Goal: Communication & Community: Share content

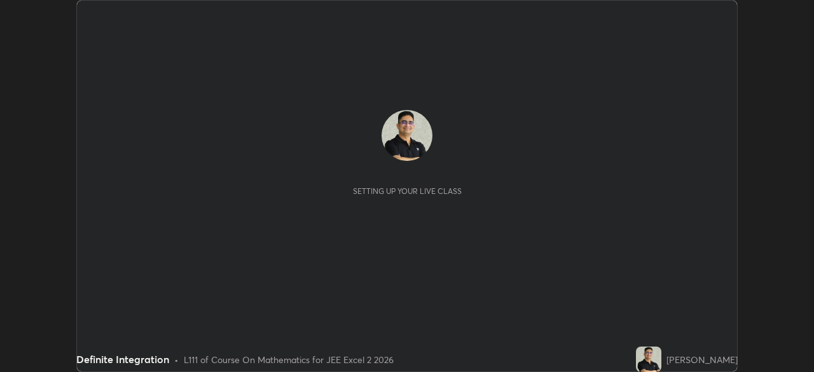
scroll to position [372, 814]
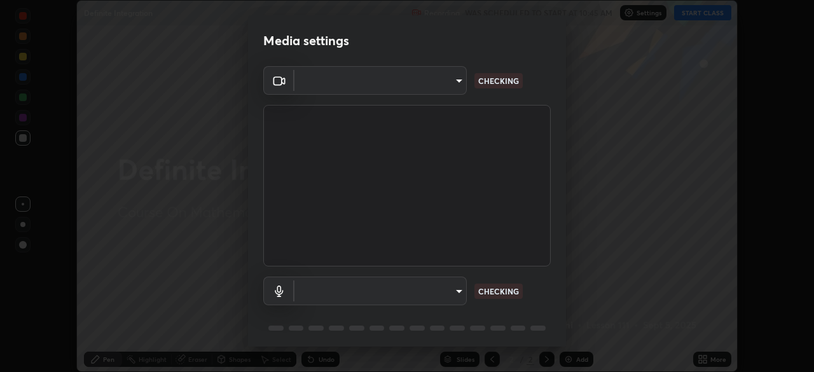
click at [457, 295] on body "Erase all Definite Integration Recording WAS SCHEDULED TO START AT 10:45 AM Set…" at bounding box center [407, 186] width 814 height 372
type input "e7f5d75c66a8ec01b6be6c8d9fba877b5f6738b88fd0c20368e9895a02b6f94a"
type input "communications"
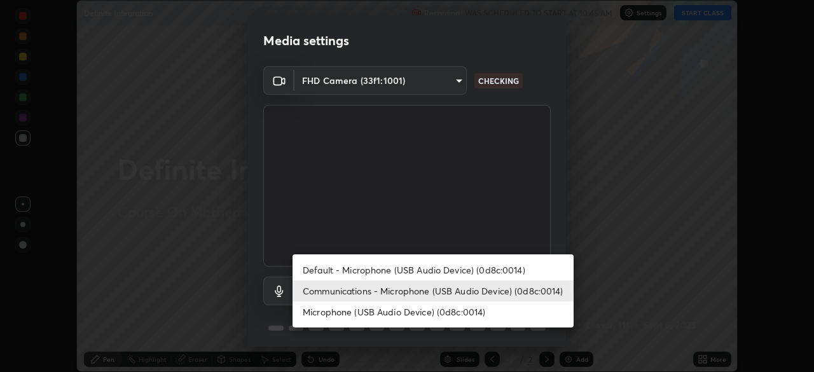
click at [540, 290] on li "Communications - Microphone (USB Audio Device) (0d8c:0014)" at bounding box center [433, 291] width 281 height 21
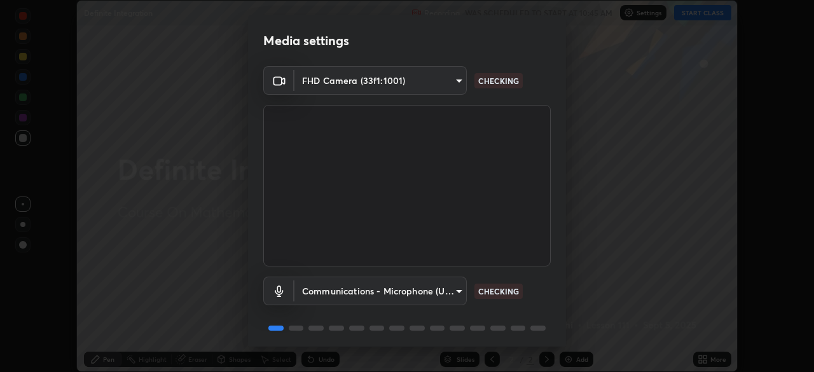
scroll to position [45, 0]
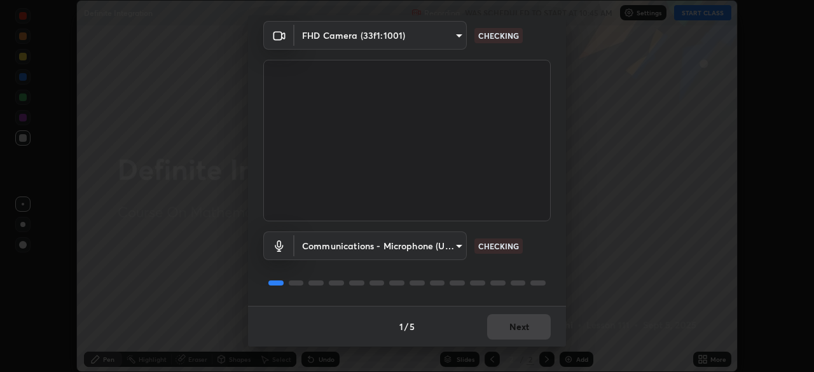
click at [543, 279] on div at bounding box center [407, 283] width 288 height 15
click at [545, 284] on div at bounding box center [407, 283] width 288 height 15
click at [538, 274] on div "Communications - Microphone (USB Audio Device) (0d8c:0014) communications CHECK…" at bounding box center [407, 263] width 288 height 85
click at [538, 272] on div "Communications - Microphone (USB Audio Device) (0d8c:0014) communications CHECK…" at bounding box center [407, 263] width 288 height 85
click at [541, 276] on div at bounding box center [407, 283] width 288 height 15
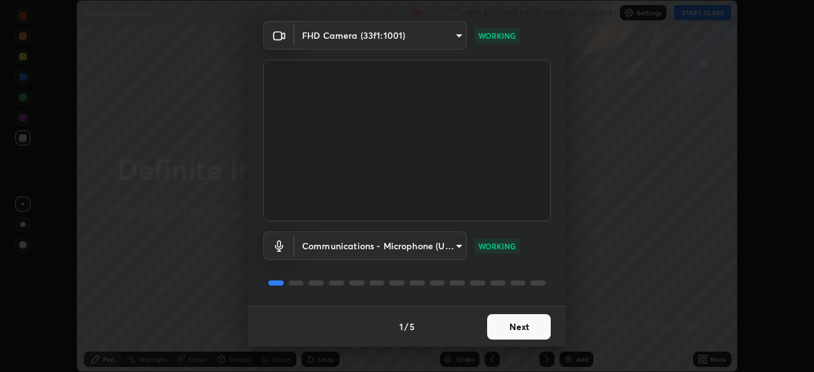
click at [524, 325] on button "Next" at bounding box center [519, 326] width 64 height 25
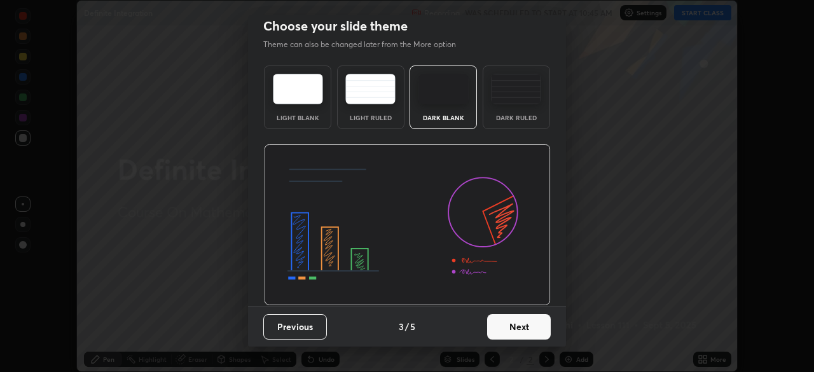
scroll to position [0, 0]
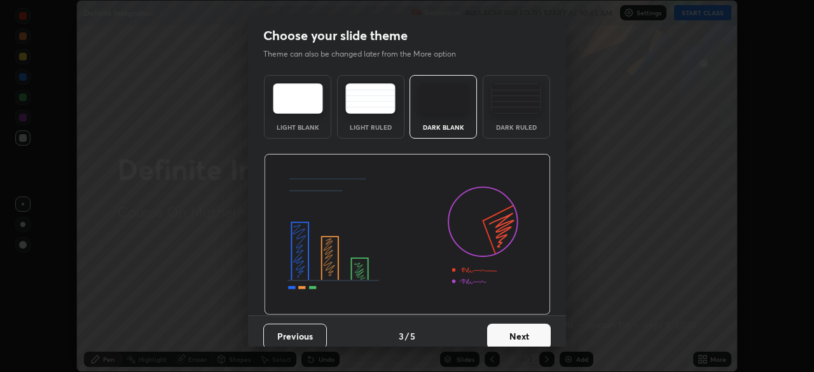
click at [527, 328] on button "Next" at bounding box center [519, 336] width 64 height 25
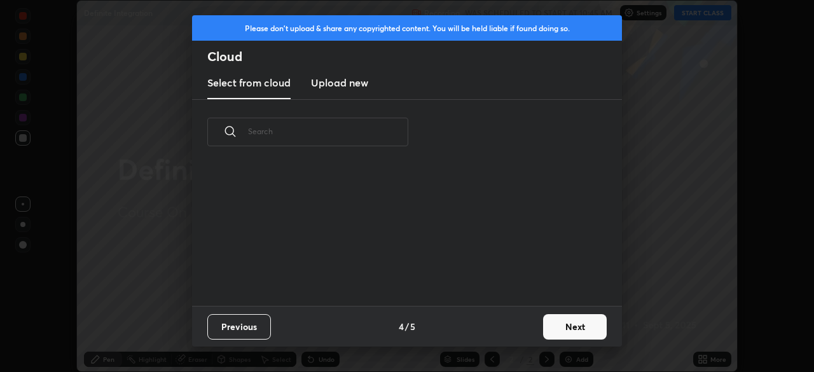
click at [546, 329] on button "Next" at bounding box center [575, 326] width 64 height 25
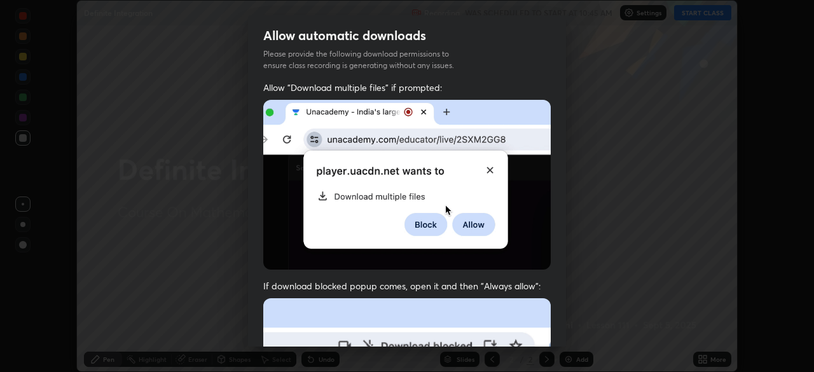
click at [554, 328] on div "Allow "Download multiple files" if prompted: If download blocked popup comes, o…" at bounding box center [407, 349] width 318 height 536
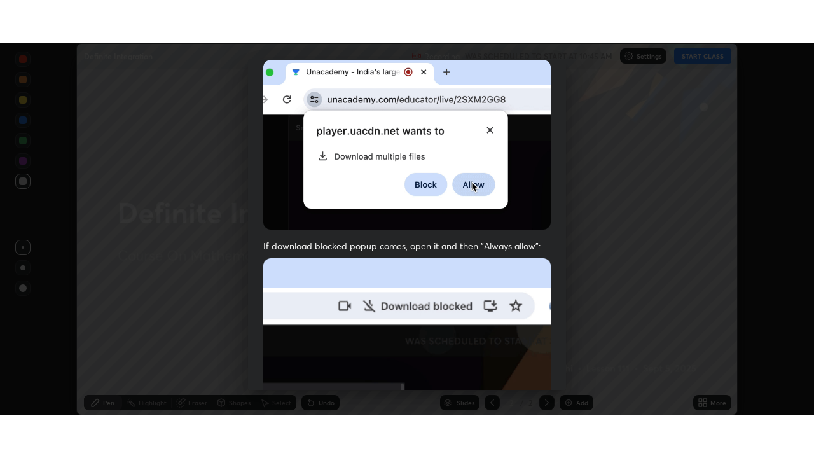
scroll to position [305, 0]
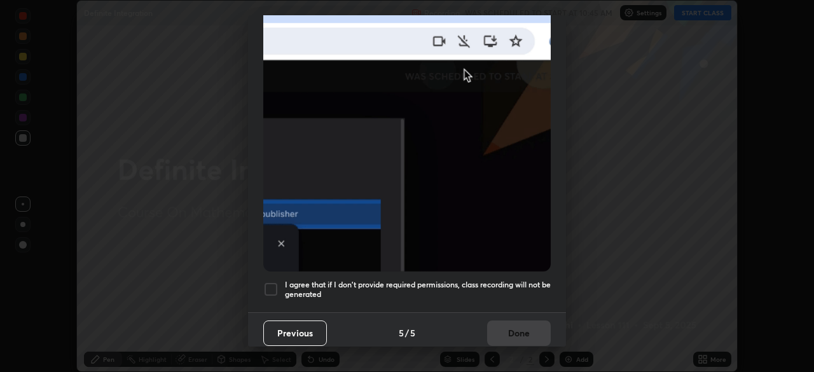
click at [270, 283] on div at bounding box center [270, 289] width 15 height 15
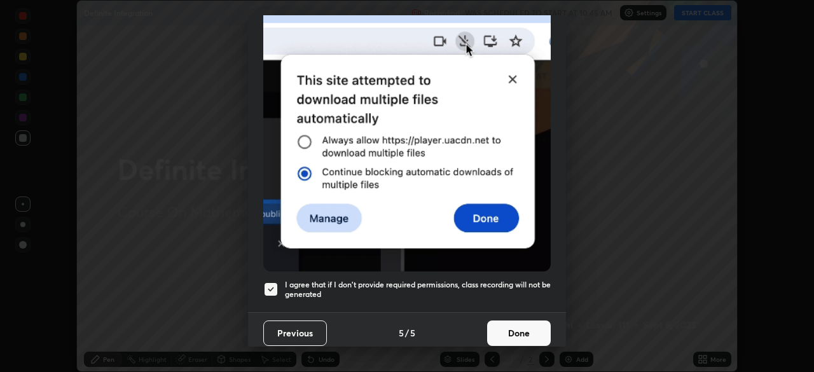
click at [510, 327] on button "Done" at bounding box center [519, 333] width 64 height 25
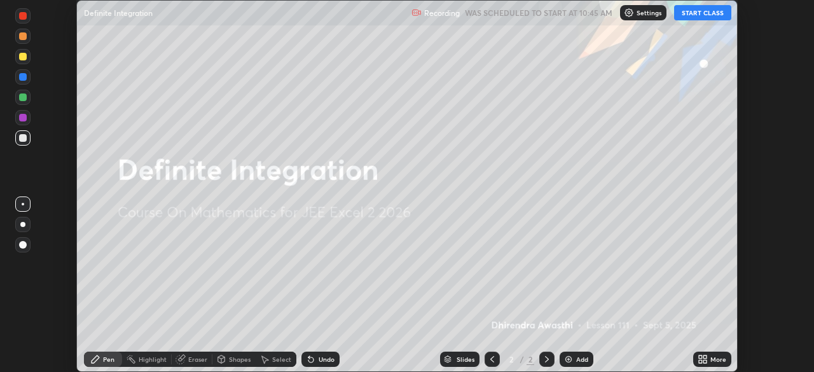
click at [701, 13] on button "START CLASS" at bounding box center [702, 12] width 57 height 15
click at [701, 356] on icon at bounding box center [700, 357] width 3 height 3
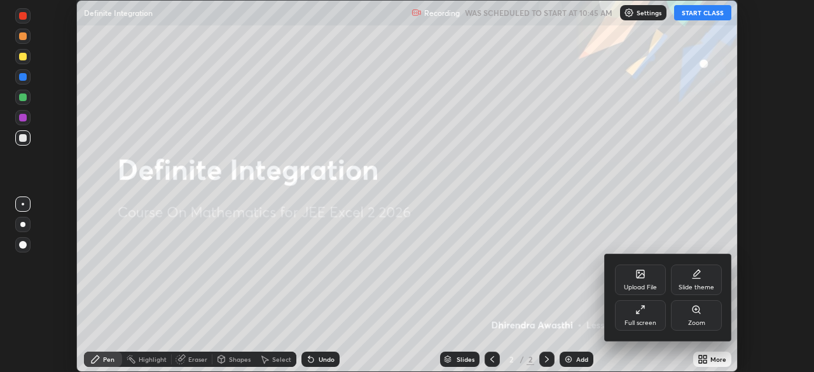
click at [643, 316] on div "Full screen" at bounding box center [640, 315] width 51 height 31
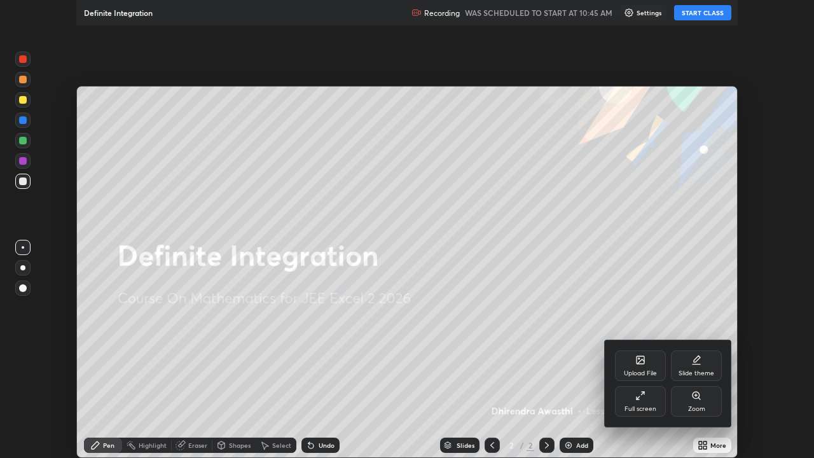
scroll to position [458, 814]
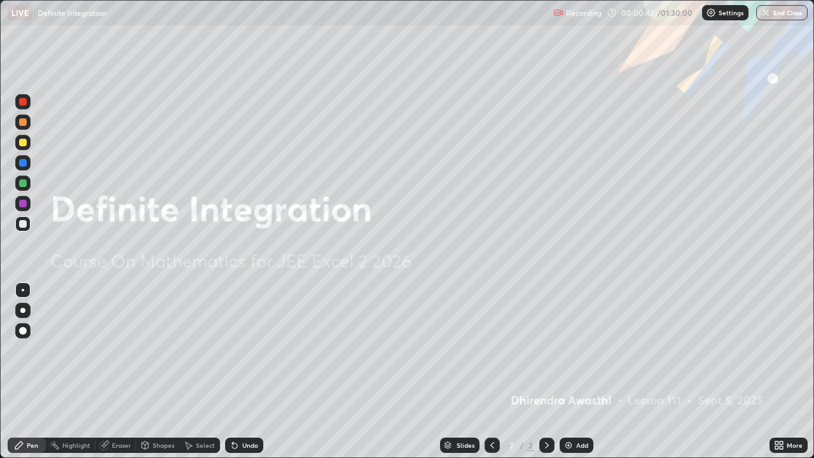
click at [571, 372] on img at bounding box center [569, 445] width 10 height 10
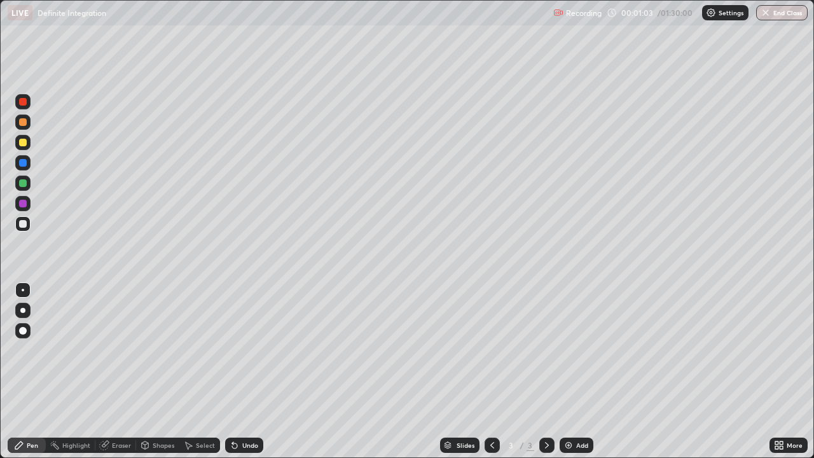
click at [239, 372] on div "Undo" at bounding box center [244, 445] width 38 height 15
click at [121, 372] on div "Eraser" at bounding box center [121, 445] width 19 height 6
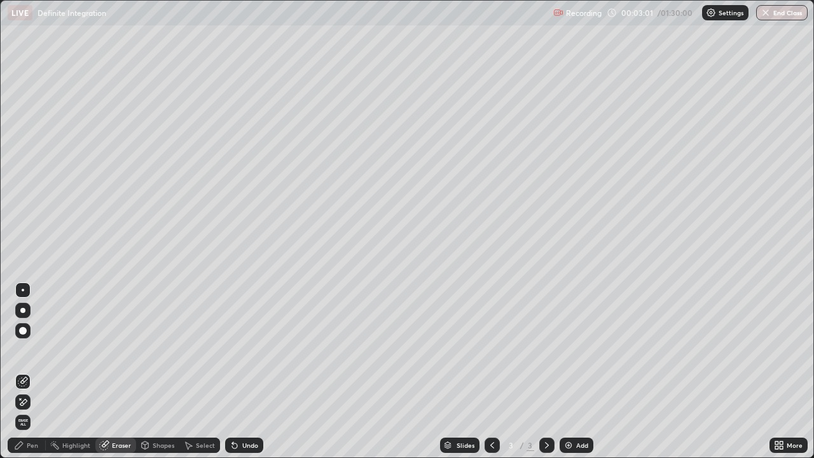
click at [29, 372] on div "Pen" at bounding box center [32, 445] width 11 height 6
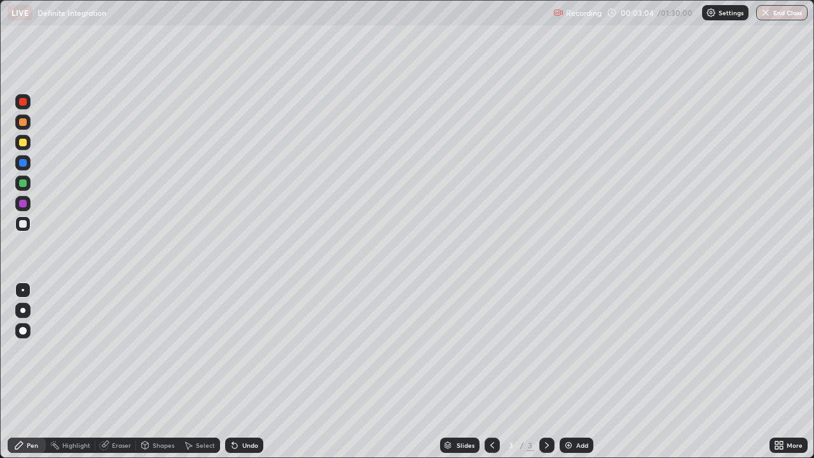
click at [22, 163] on div at bounding box center [23, 163] width 8 height 8
click at [242, 372] on div "Undo" at bounding box center [250, 445] width 16 height 6
click at [20, 223] on div at bounding box center [23, 224] width 8 height 8
click at [24, 185] on div at bounding box center [23, 183] width 8 height 8
click at [27, 231] on div at bounding box center [22, 223] width 15 height 15
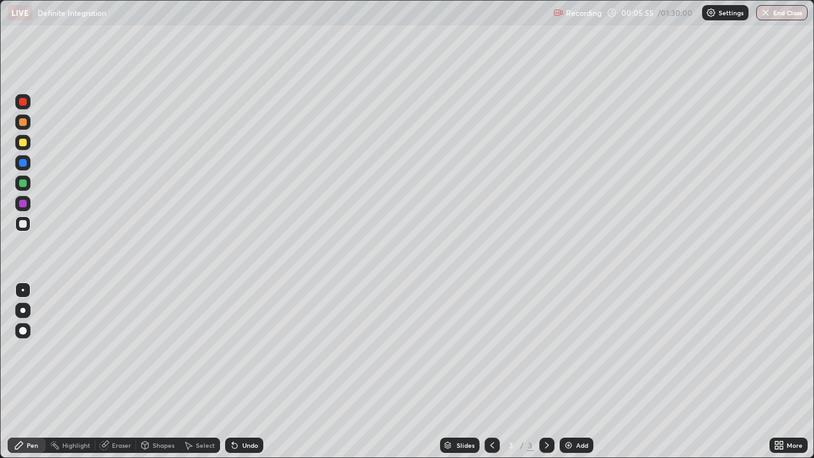
click at [122, 372] on div "Eraser" at bounding box center [121, 445] width 19 height 6
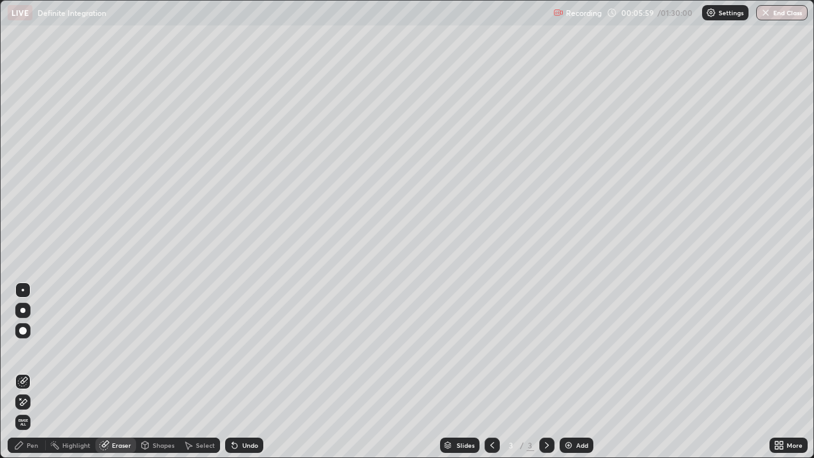
click at [31, 372] on div "Pen" at bounding box center [32, 445] width 11 height 6
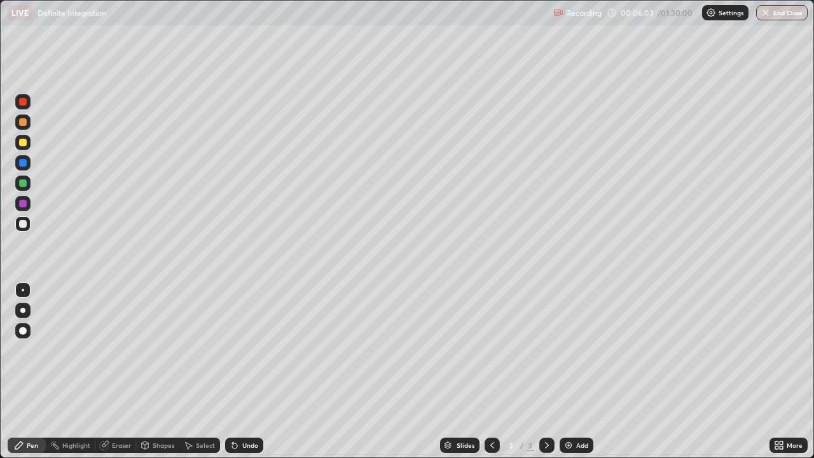
click at [24, 204] on div at bounding box center [23, 204] width 8 height 8
click at [24, 224] on div at bounding box center [23, 224] width 8 height 8
click at [24, 164] on div at bounding box center [23, 163] width 8 height 8
click at [22, 223] on div at bounding box center [23, 224] width 8 height 8
click at [774, 372] on div "More" at bounding box center [789, 445] width 38 height 15
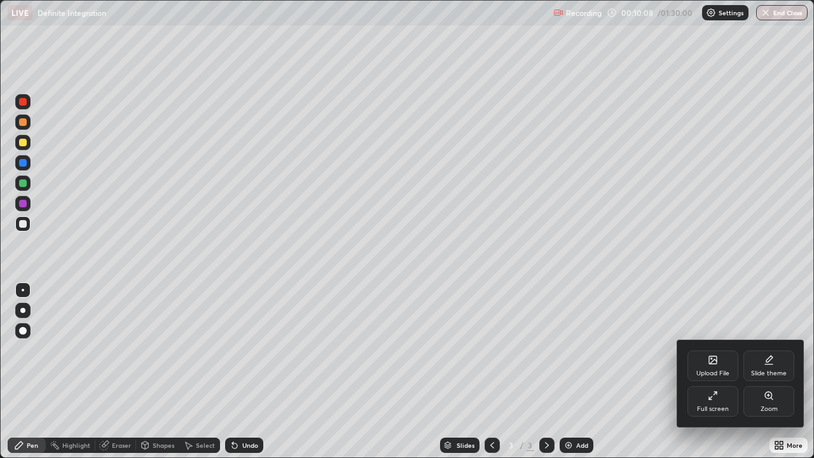
click at [737, 372] on div at bounding box center [407, 229] width 814 height 458
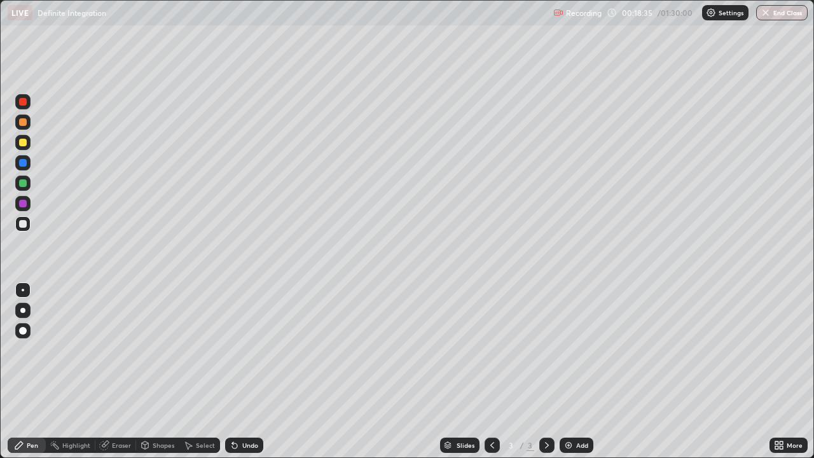
click at [585, 372] on div "Add" at bounding box center [582, 445] width 12 height 6
click at [244, 372] on div "Undo" at bounding box center [244, 445] width 38 height 15
click at [249, 372] on div "Undo" at bounding box center [244, 445] width 38 height 15
click at [248, 372] on div "Undo" at bounding box center [250, 445] width 16 height 6
click at [250, 372] on div "Undo" at bounding box center [244, 445] width 38 height 15
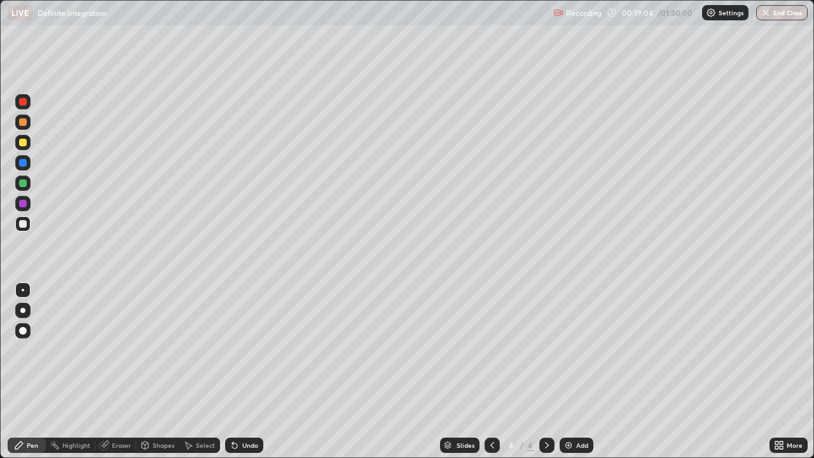
click at [251, 372] on div "Undo" at bounding box center [250, 445] width 16 height 6
click at [252, 372] on div "Undo" at bounding box center [250, 445] width 16 height 6
click at [251, 372] on div "Undo" at bounding box center [250, 445] width 16 height 6
click at [25, 205] on div at bounding box center [23, 204] width 8 height 8
click at [114, 372] on div "Eraser" at bounding box center [121, 445] width 19 height 6
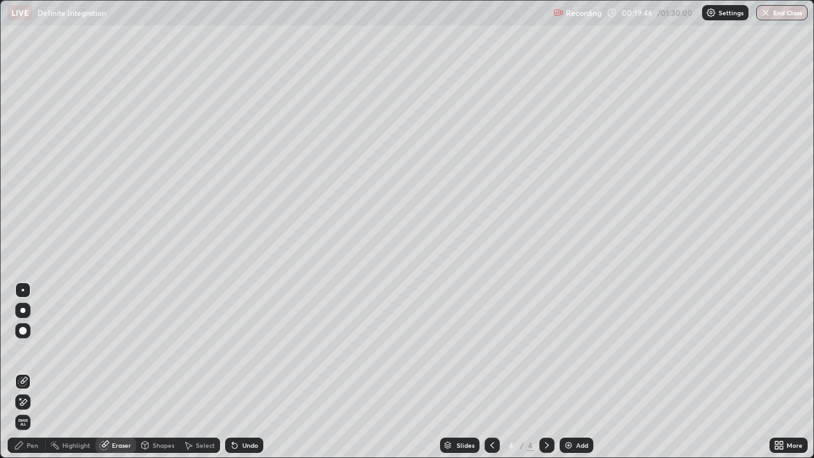
click at [36, 372] on div "Pen" at bounding box center [32, 445] width 11 height 6
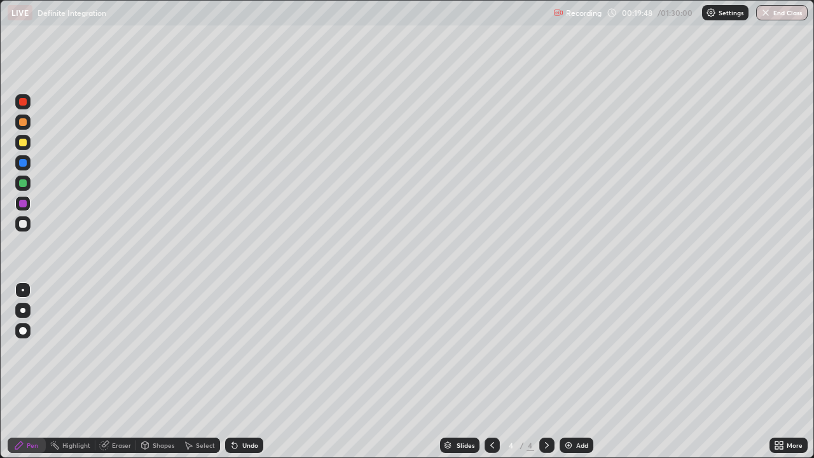
click at [30, 186] on div at bounding box center [22, 183] width 15 height 15
click at [22, 227] on div at bounding box center [23, 224] width 8 height 8
click at [114, 372] on div "Eraser" at bounding box center [121, 445] width 19 height 6
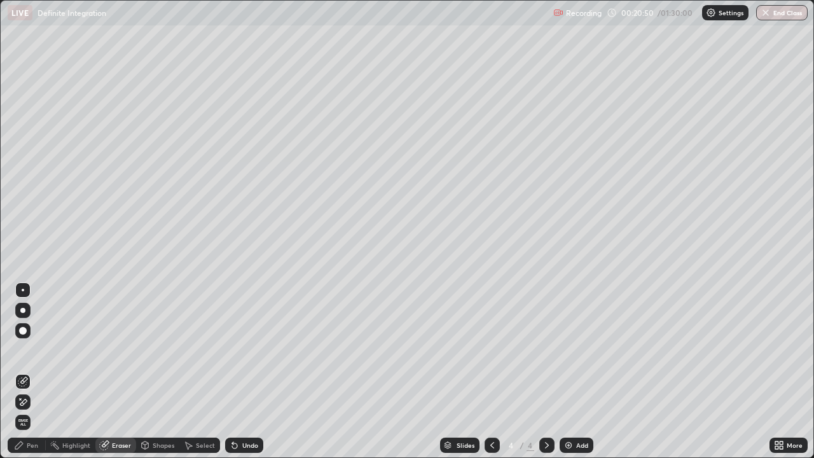
click at [29, 372] on div "Pen" at bounding box center [32, 445] width 11 height 6
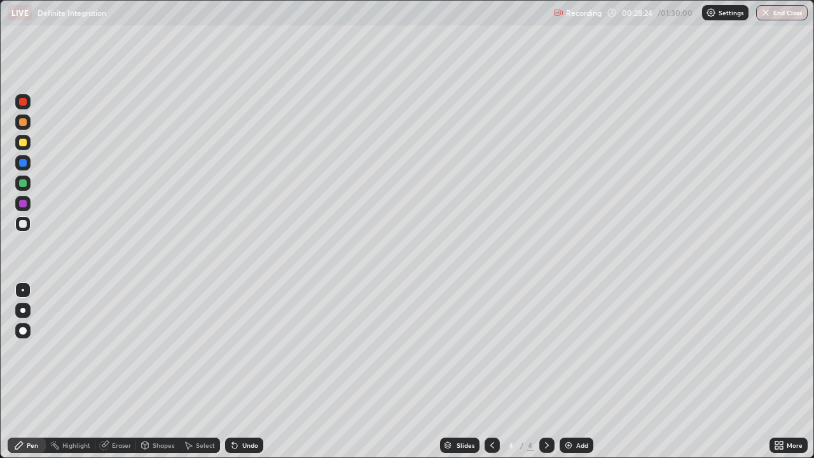
click at [568, 372] on img at bounding box center [569, 445] width 10 height 10
click at [26, 141] on div at bounding box center [23, 143] width 8 height 8
click at [26, 144] on div at bounding box center [23, 143] width 8 height 8
click at [570, 372] on img at bounding box center [569, 445] width 10 height 10
click at [24, 226] on div at bounding box center [23, 224] width 8 height 8
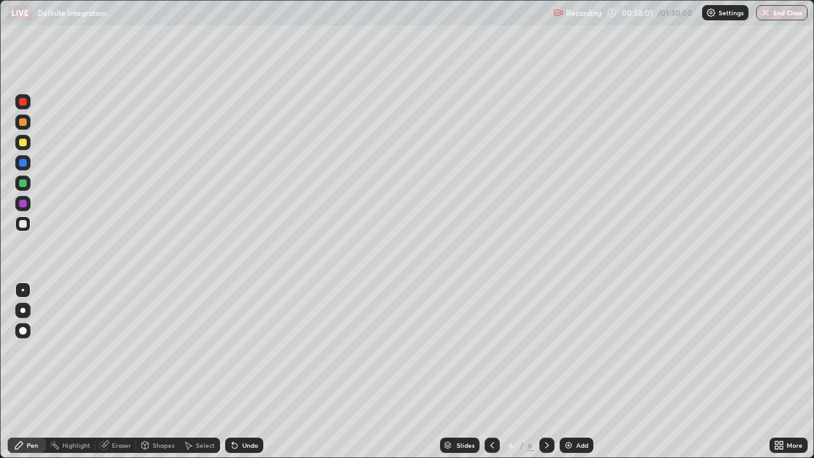
click at [233, 372] on icon at bounding box center [234, 445] width 5 height 5
click at [232, 372] on icon at bounding box center [232, 442] width 1 height 1
click at [235, 372] on icon at bounding box center [234, 445] width 5 height 5
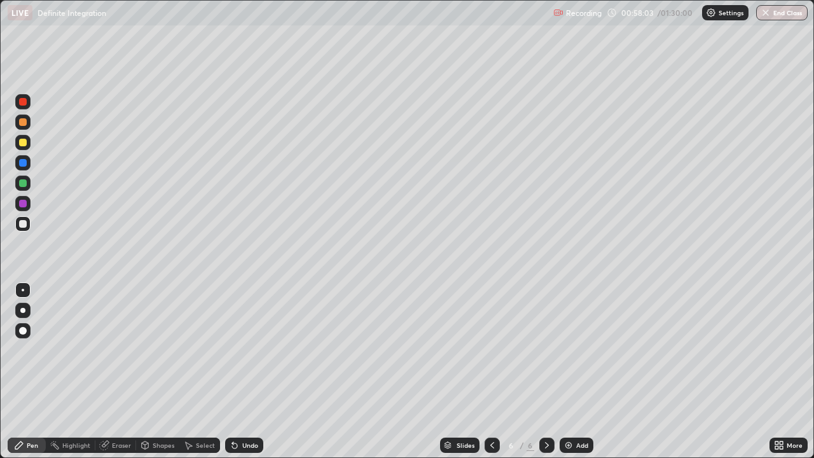
click at [238, 372] on div "Undo" at bounding box center [244, 445] width 38 height 15
click at [28, 372] on div "Pen" at bounding box center [32, 445] width 11 height 6
click at [24, 204] on div at bounding box center [23, 204] width 8 height 8
click at [22, 225] on div at bounding box center [23, 224] width 8 height 8
click at [242, 372] on div "Undo" at bounding box center [250, 445] width 16 height 6
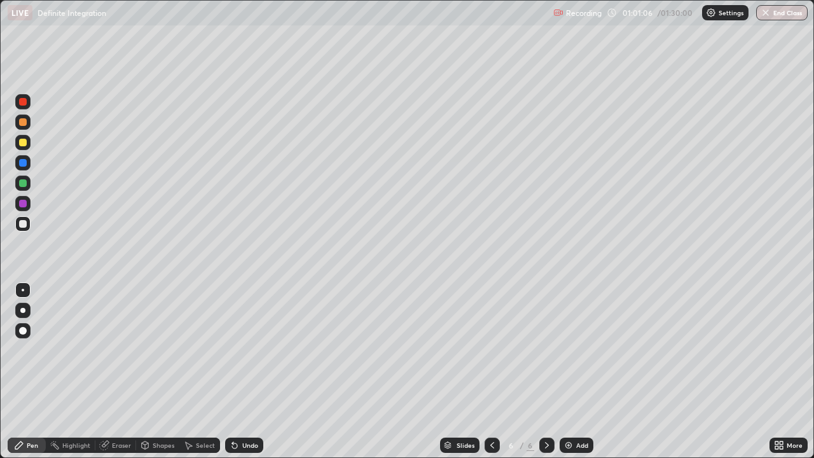
click at [242, 372] on div "Undo" at bounding box center [250, 445] width 16 height 6
click at [316, 372] on div "Slides 6 / 6 Add" at bounding box center [516, 445] width 506 height 25
click at [122, 372] on div "Eraser" at bounding box center [121, 445] width 19 height 6
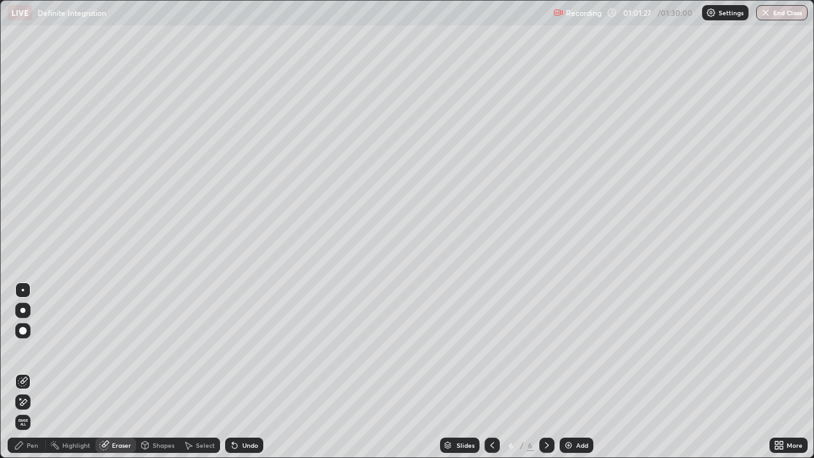
click at [36, 372] on div "Pen" at bounding box center [32, 445] width 11 height 6
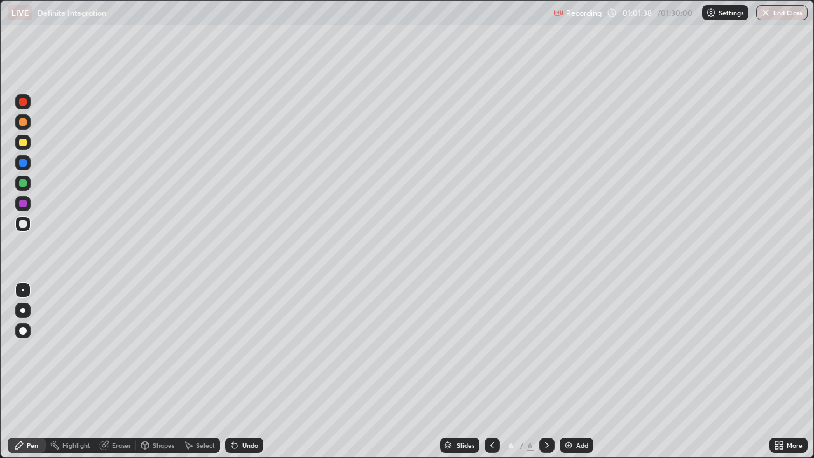
click at [485, 372] on div at bounding box center [492, 445] width 15 height 15
click at [545, 372] on icon at bounding box center [547, 445] width 10 height 10
click at [24, 186] on div at bounding box center [23, 183] width 8 height 8
click at [251, 372] on div "Undo" at bounding box center [250, 445] width 16 height 6
click at [671, 372] on div "Slides 6 / 6 Add" at bounding box center [516, 445] width 506 height 25
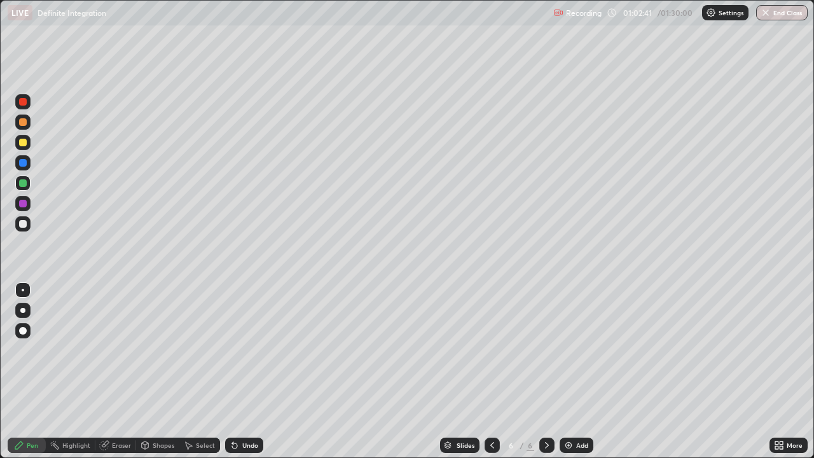
click at [24, 206] on div at bounding box center [23, 204] width 8 height 8
click at [24, 143] on div at bounding box center [23, 143] width 8 height 8
click at [491, 372] on icon at bounding box center [492, 445] width 10 height 10
click at [546, 372] on icon at bounding box center [547, 445] width 10 height 10
click at [578, 372] on div "Add" at bounding box center [582, 445] width 12 height 6
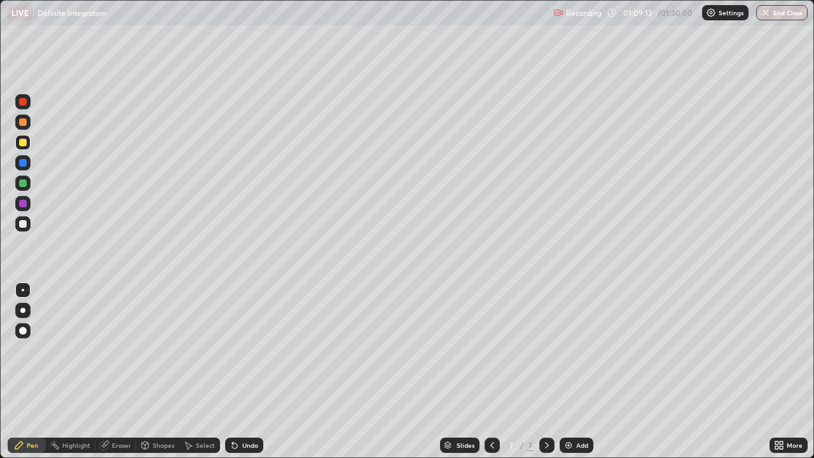
click at [491, 372] on icon at bounding box center [492, 445] width 10 height 10
click at [492, 372] on icon at bounding box center [492, 445] width 10 height 10
click at [24, 204] on div at bounding box center [23, 204] width 8 height 8
click at [25, 225] on div at bounding box center [23, 224] width 8 height 8
click at [249, 372] on div "Undo" at bounding box center [250, 445] width 16 height 6
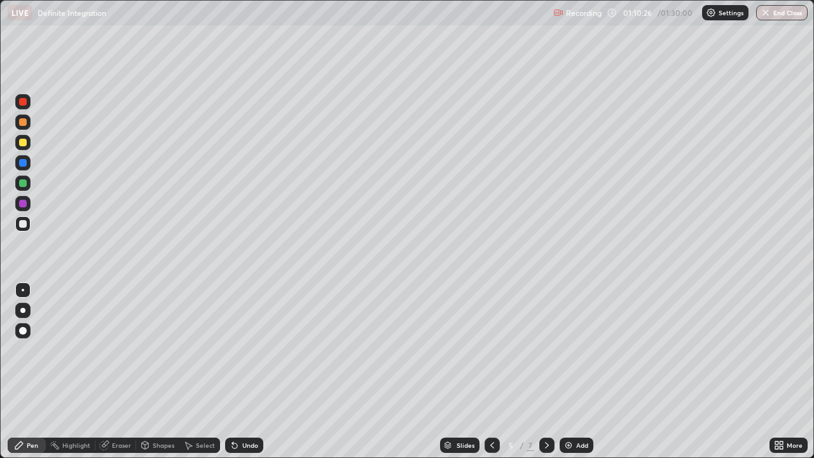
click at [124, 372] on div "Eraser" at bounding box center [121, 445] width 19 height 6
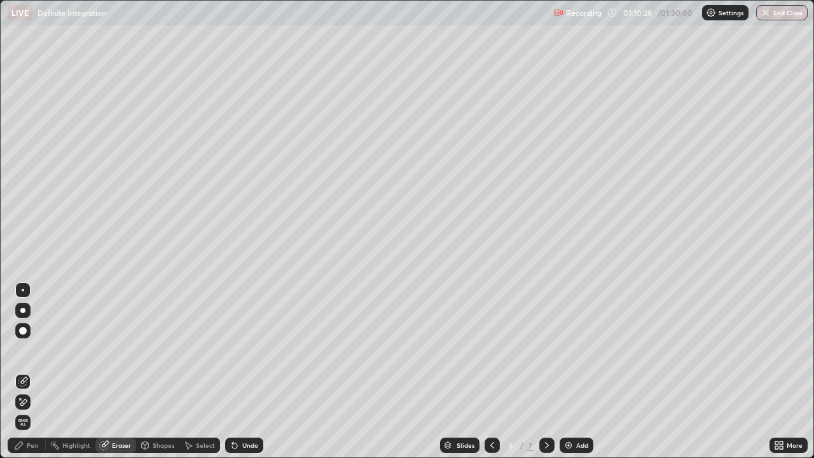
click at [28, 372] on div "Pen" at bounding box center [32, 445] width 11 height 6
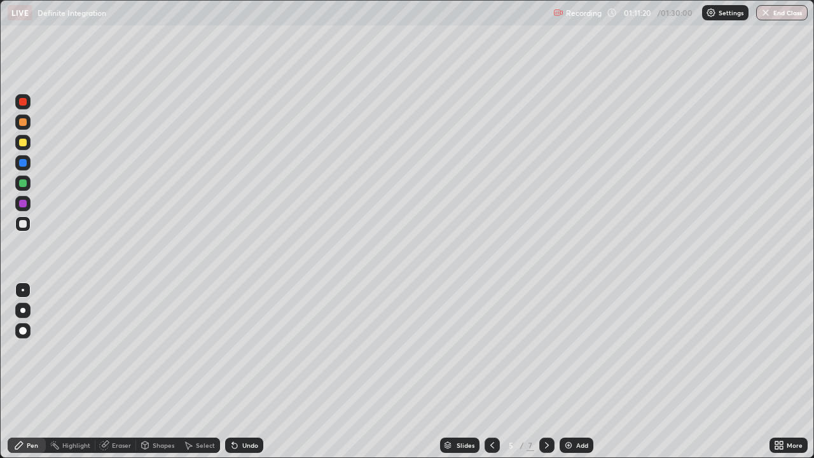
click at [585, 372] on div "Add" at bounding box center [582, 445] width 12 height 6
click at [547, 372] on icon at bounding box center [547, 445] width 10 height 10
click at [491, 372] on icon at bounding box center [492, 445] width 10 height 10
click at [246, 372] on div "Undo" at bounding box center [250, 445] width 16 height 6
click at [240, 372] on div "Undo" at bounding box center [244, 445] width 38 height 15
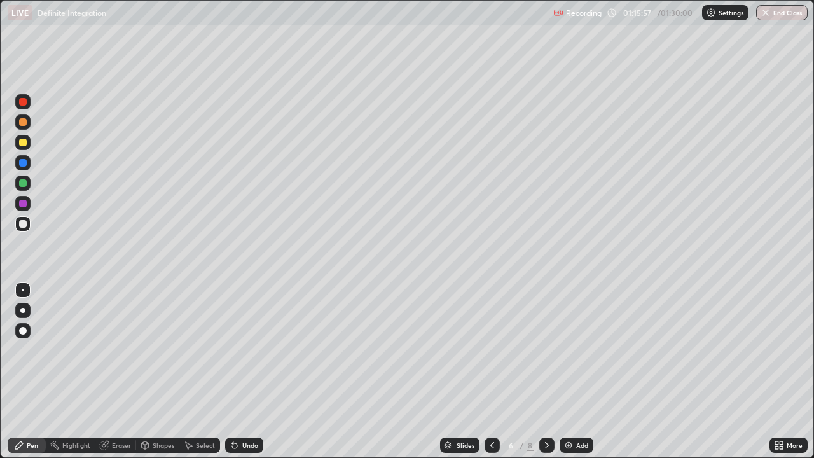
click at [781, 15] on button "End Class" at bounding box center [783, 12] width 52 height 15
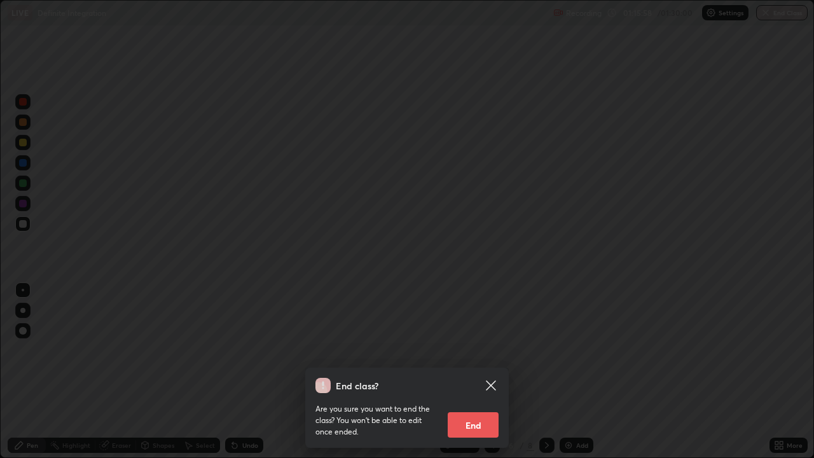
click at [475, 372] on button "End" at bounding box center [473, 424] width 51 height 25
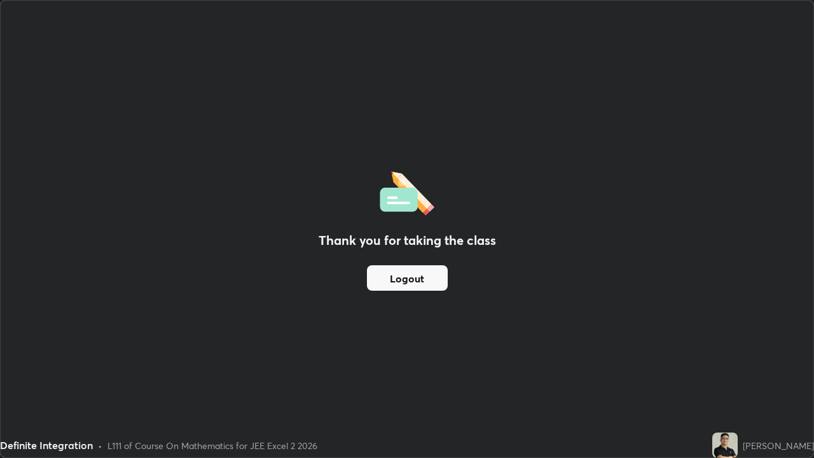
click at [426, 278] on button "Logout" at bounding box center [407, 277] width 81 height 25
